Goal: Information Seeking & Learning: Learn about a topic

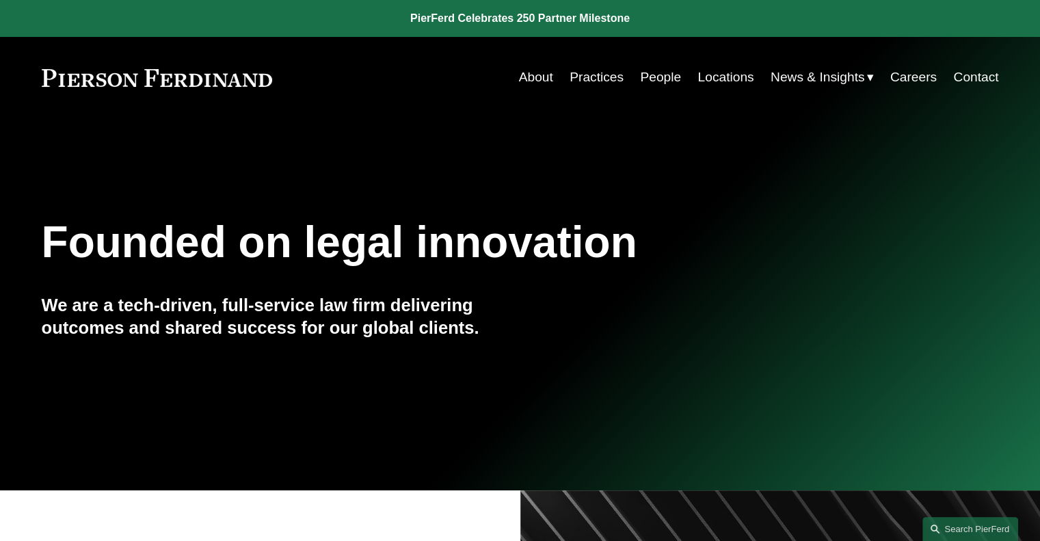
click at [648, 76] on link "People" at bounding box center [660, 77] width 41 height 26
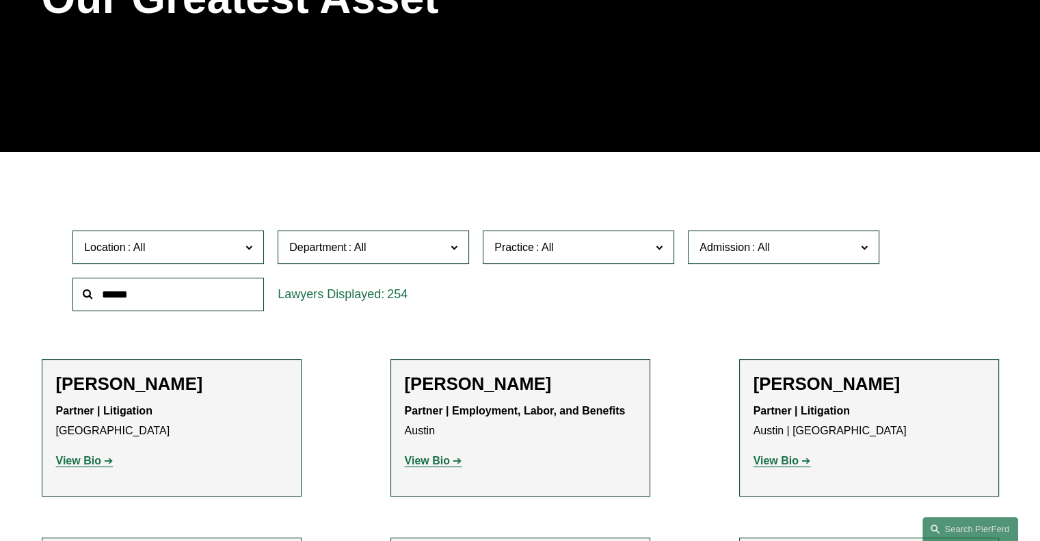
scroll to position [1109, 0]
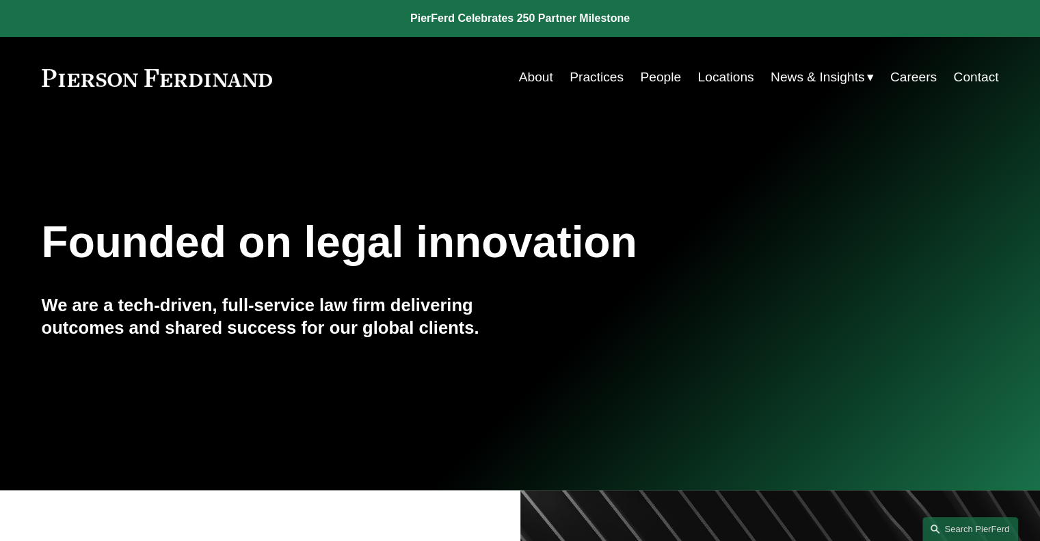
click at [651, 82] on link "People" at bounding box center [660, 77] width 41 height 26
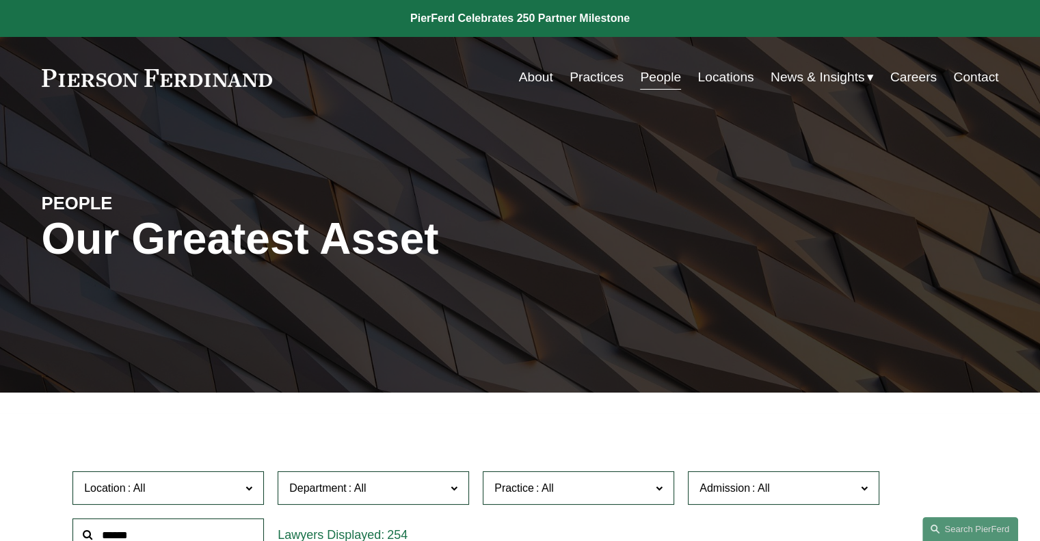
click at [596, 88] on link "Practices" at bounding box center [596, 77] width 54 height 26
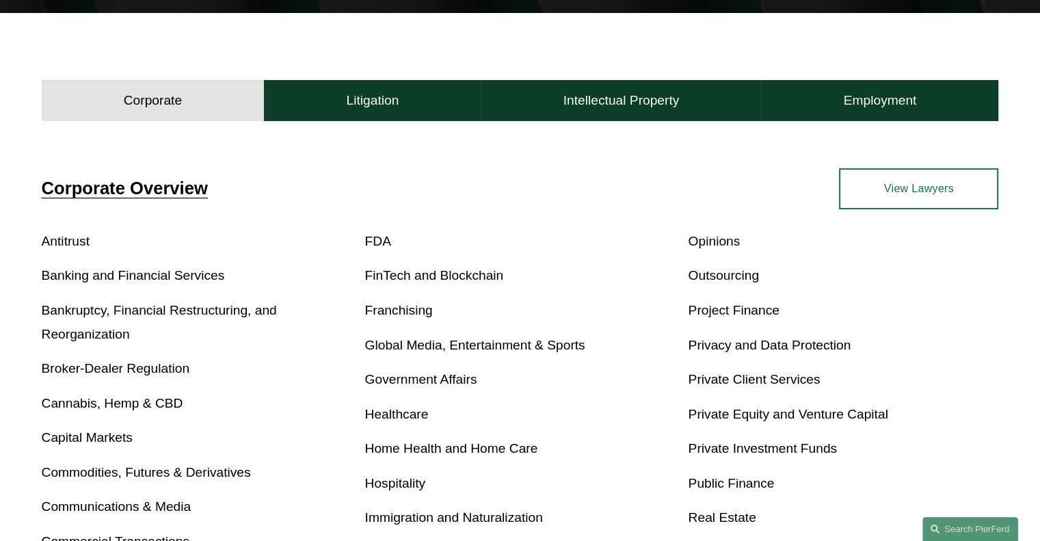
scroll to position [386, 0]
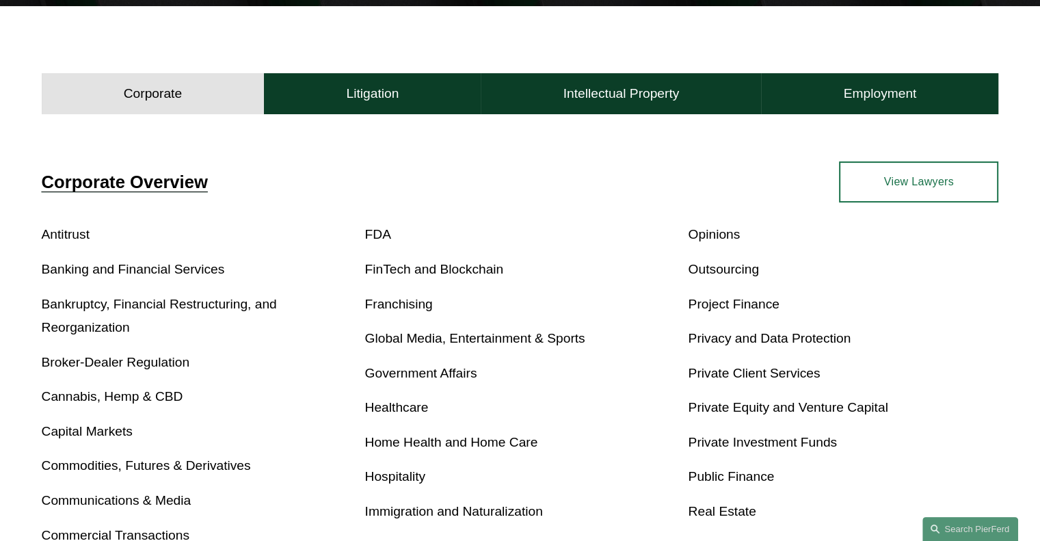
click at [79, 306] on link "Bankruptcy, Financial Restructuring, and Reorganization" at bounding box center [159, 316] width 235 height 38
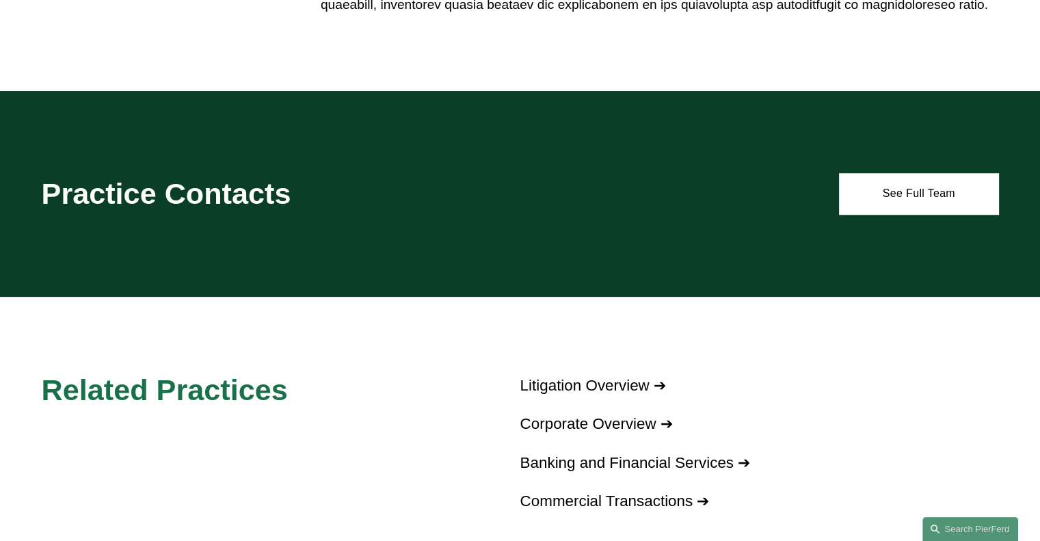
scroll to position [1262, 0]
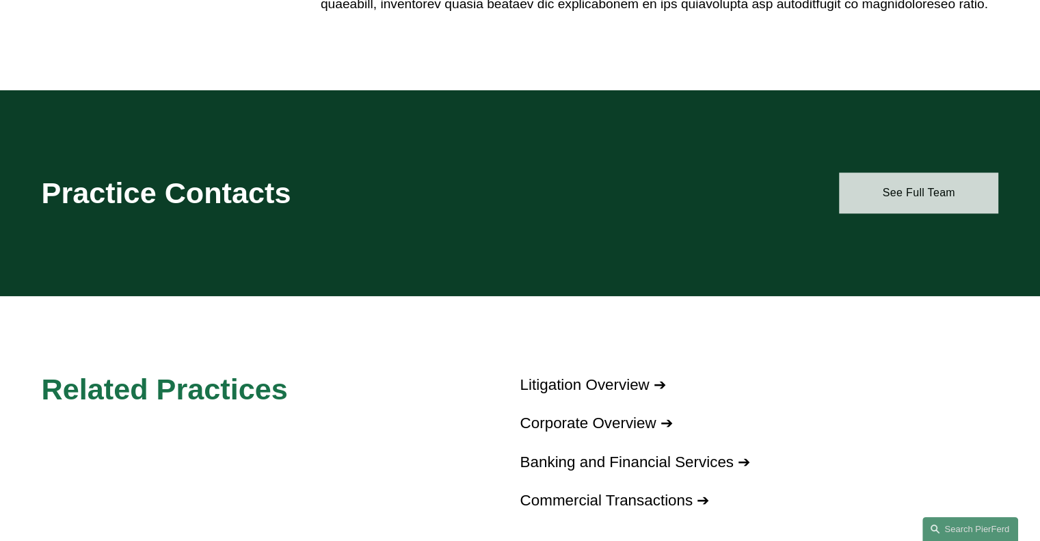
click at [887, 183] on link "See Full Team" at bounding box center [918, 192] width 159 height 41
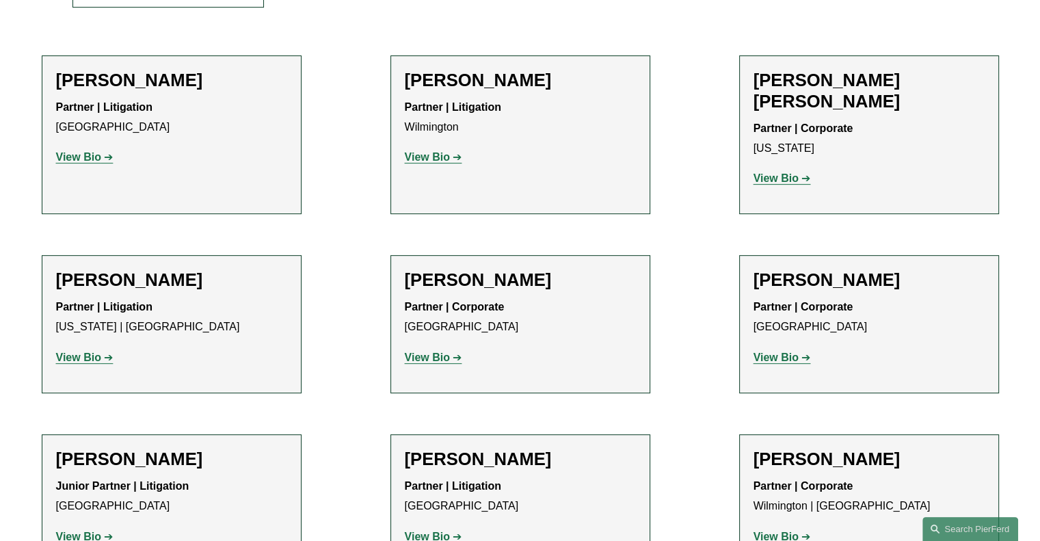
scroll to position [543, 0]
click at [87, 352] on strong "View Bio" at bounding box center [78, 358] width 45 height 12
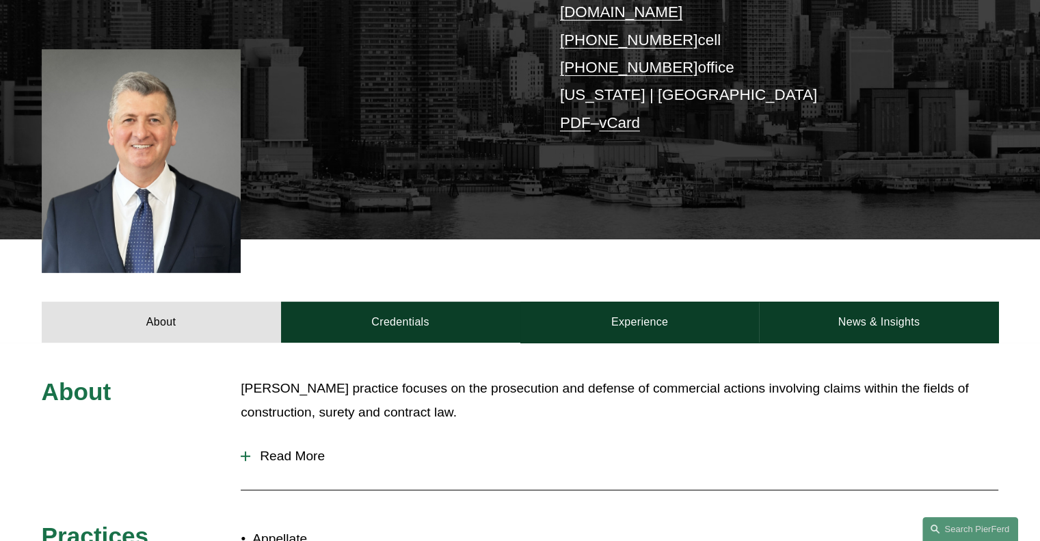
scroll to position [324, 0]
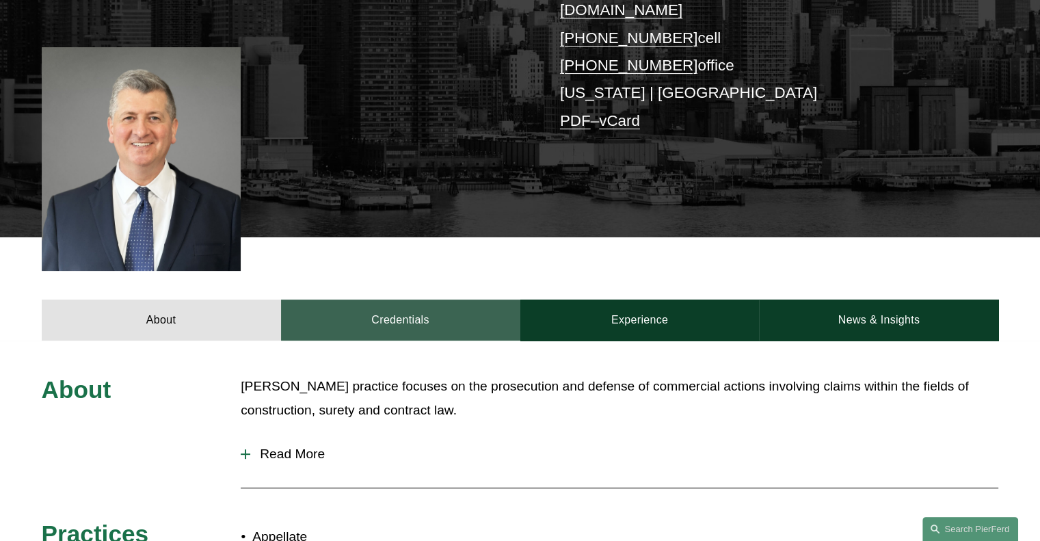
click at [407, 299] on link "Credentials" at bounding box center [400, 319] width 239 height 41
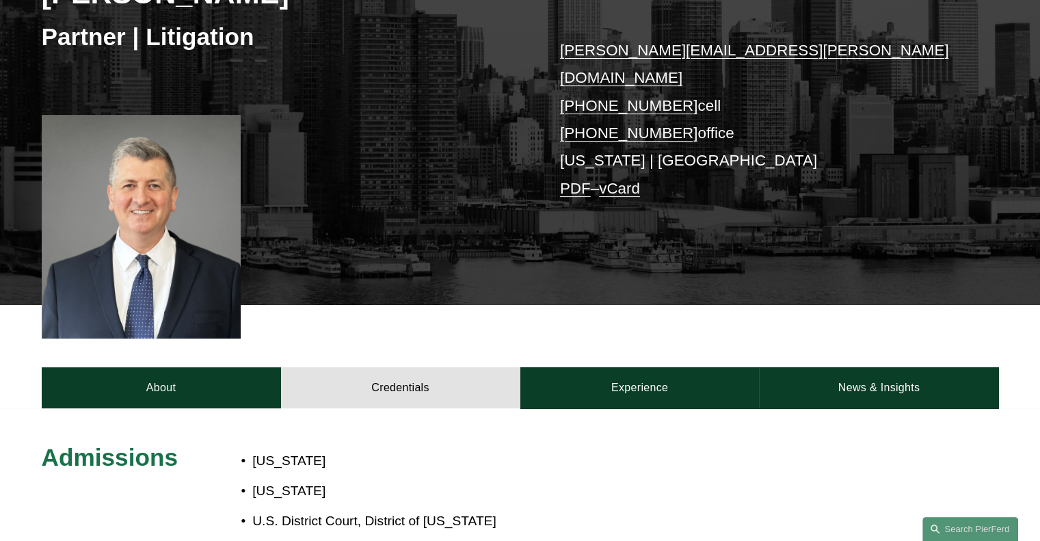
scroll to position [253, 0]
